Goal: Information Seeking & Learning: Learn about a topic

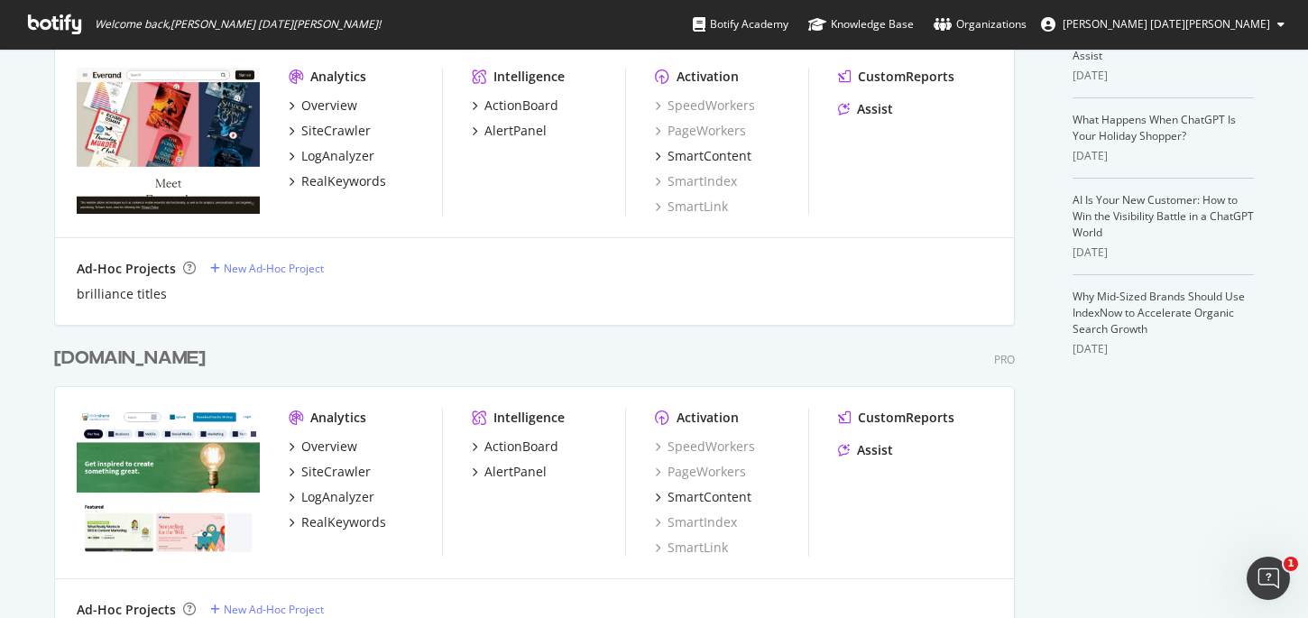
scroll to position [448, 0]
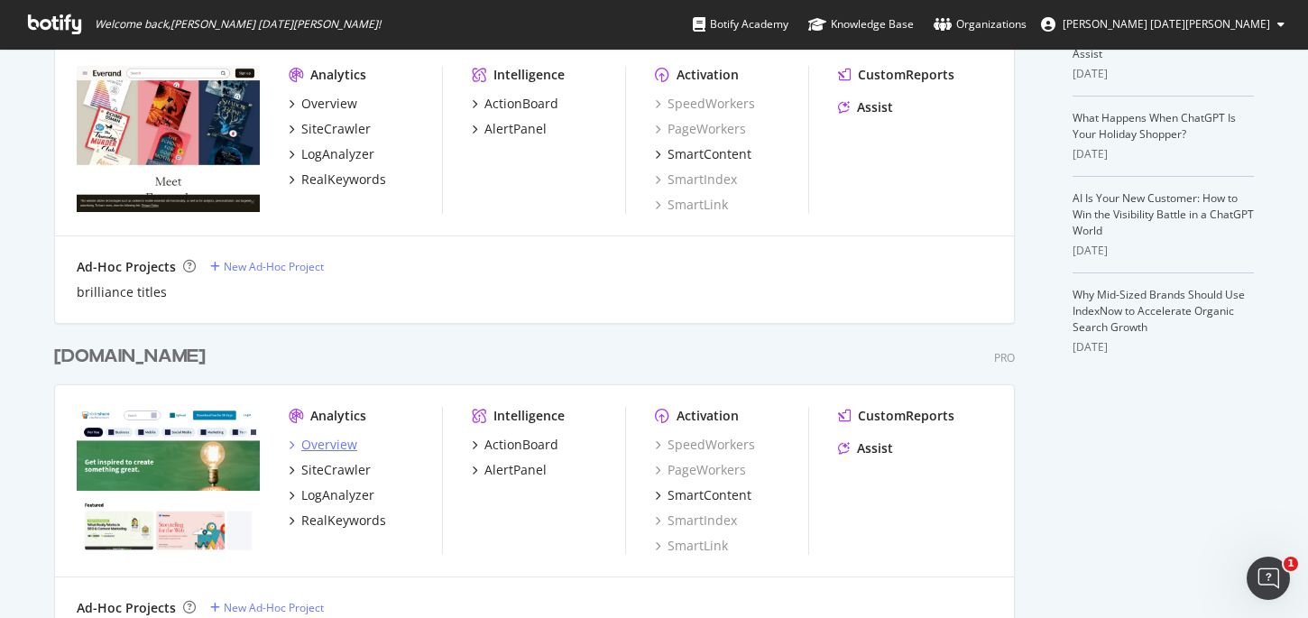
click at [350, 445] on div "Overview" at bounding box center [329, 445] width 56 height 18
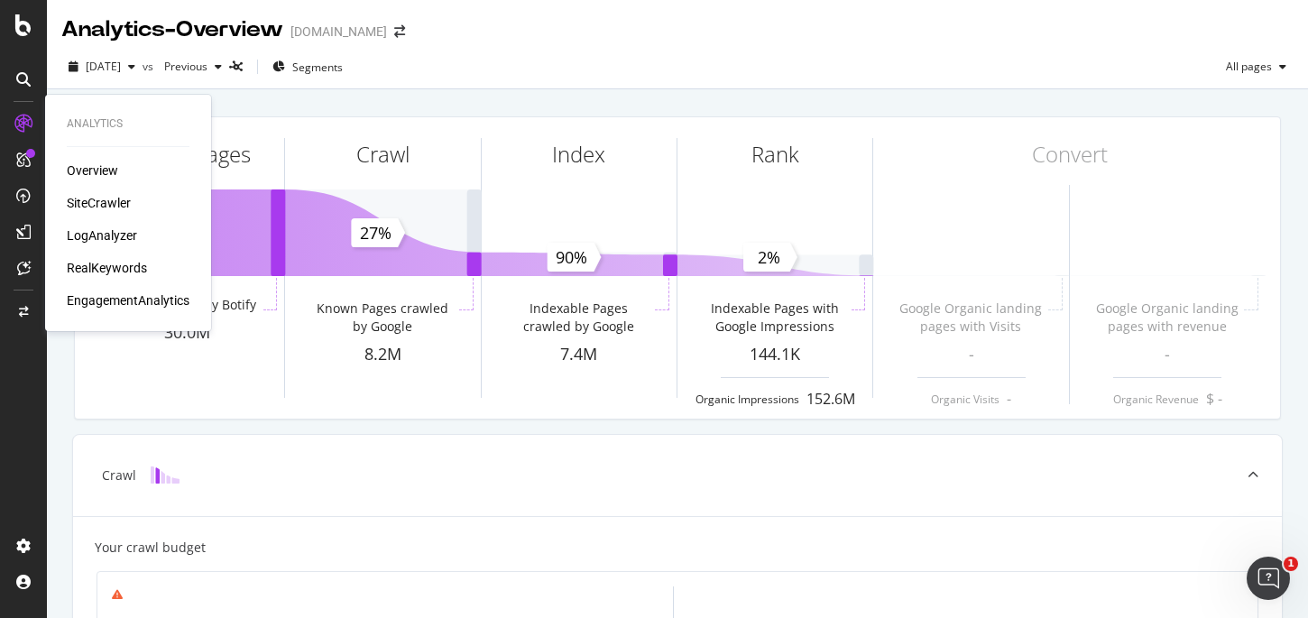
click at [100, 198] on div "SiteCrawler" at bounding box center [99, 203] width 64 height 18
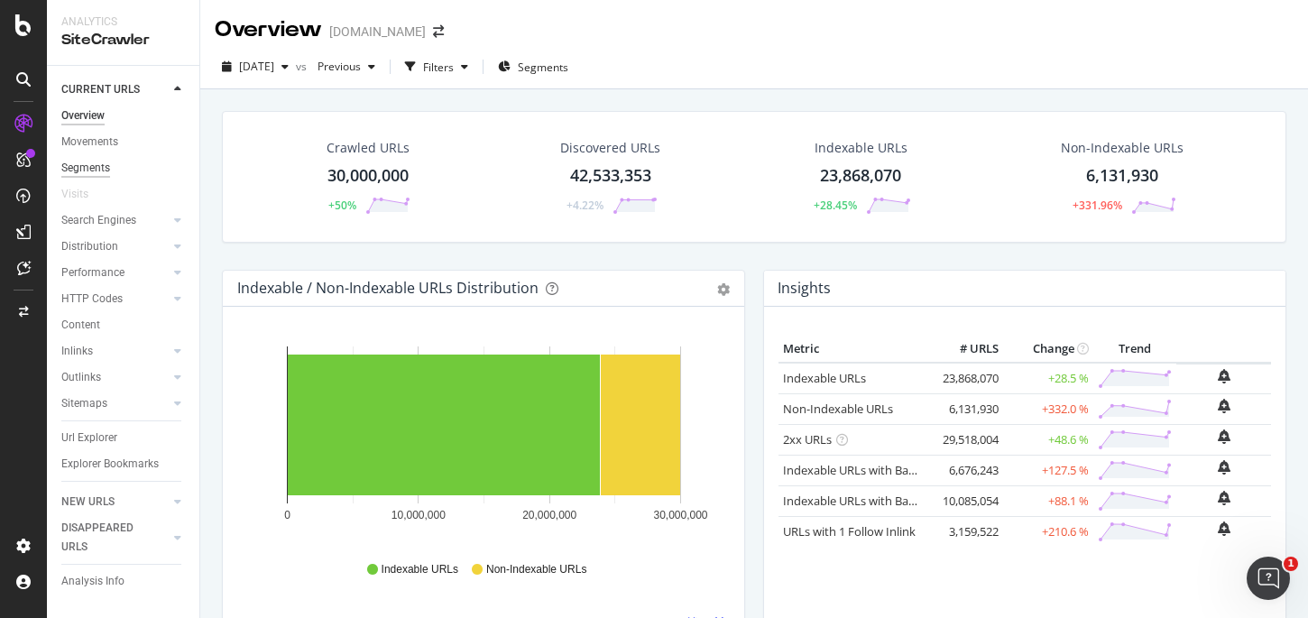
click at [106, 163] on div "Segments" at bounding box center [85, 168] width 49 height 19
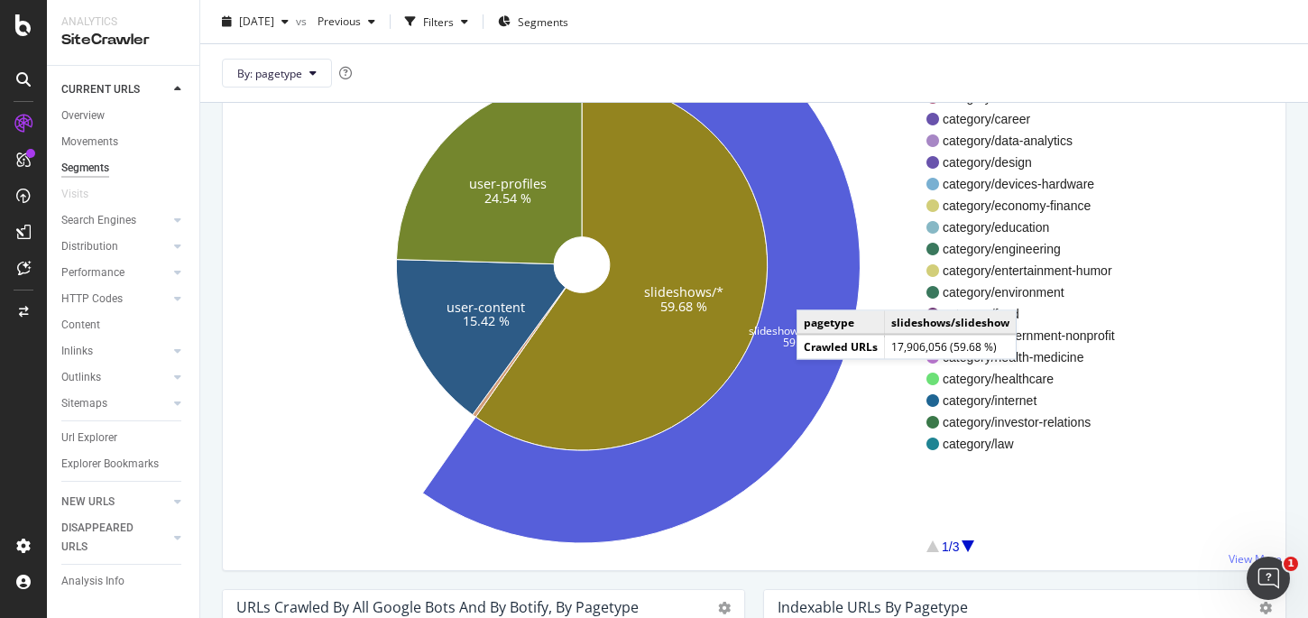
scroll to position [263, 0]
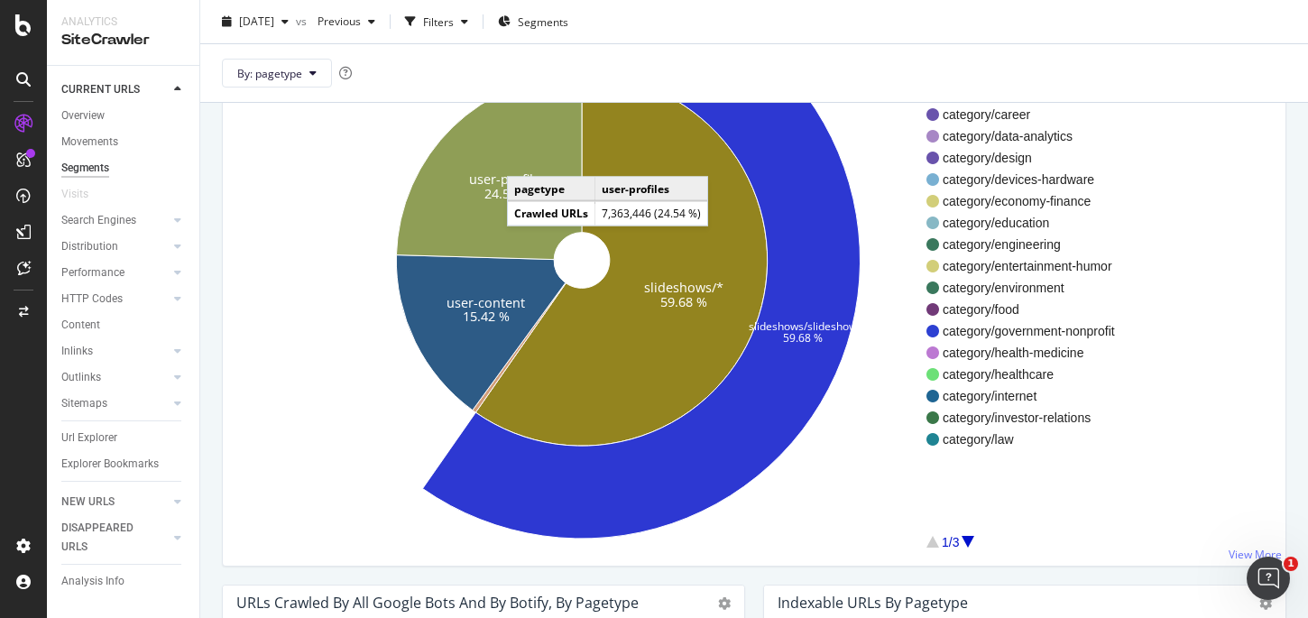
click at [525, 159] on icon at bounding box center [489, 167] width 186 height 185
